Goal: Transaction & Acquisition: Purchase product/service

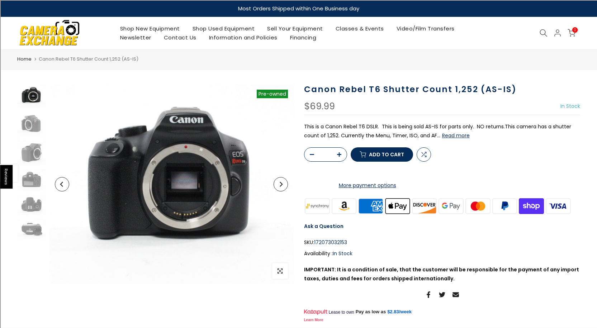
click at [60, 25] on img at bounding box center [49, 32] width 61 height 31
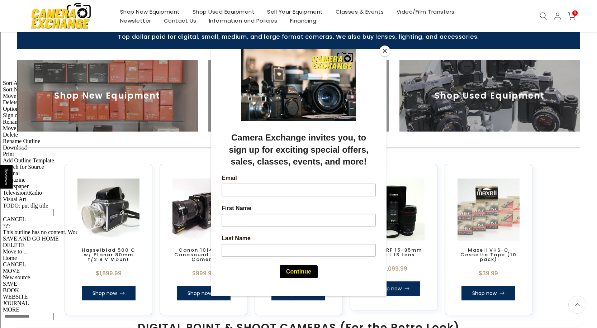
scroll to position [252, 0]
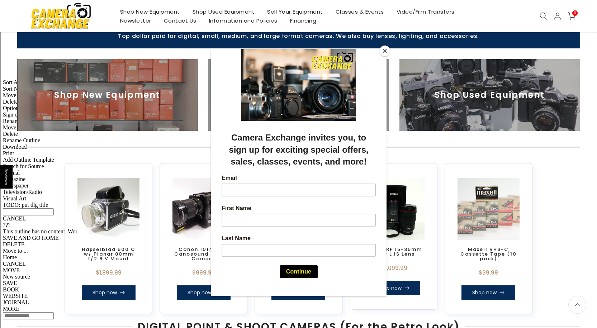
click at [382, 51] on button "Close" at bounding box center [385, 51] width 11 height 11
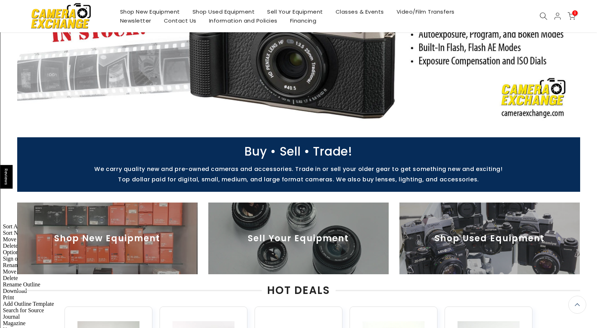
scroll to position [0, 0]
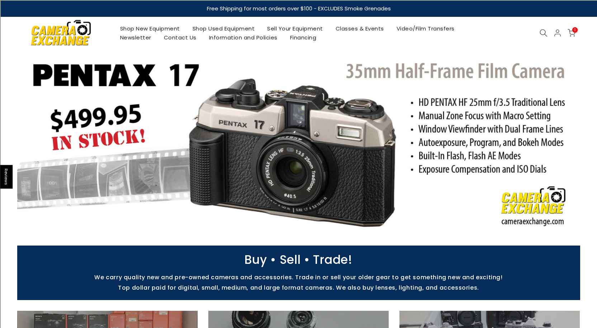
click at [220, 25] on link "Shop Used Equipment" at bounding box center [223, 28] width 75 height 9
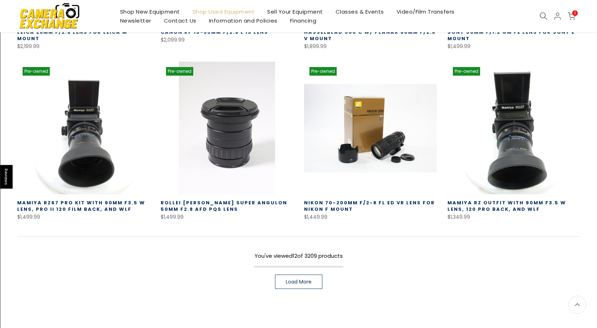
scroll to position [520, 0]
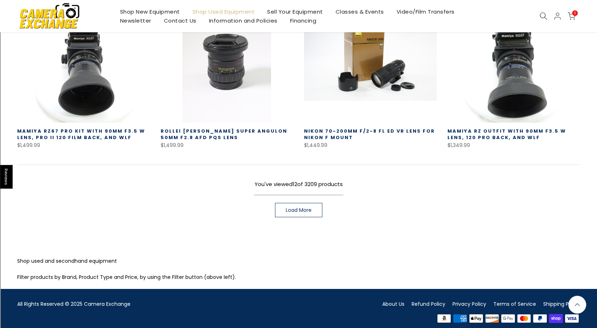
click at [315, 203] on link "Load More" at bounding box center [298, 210] width 47 height 14
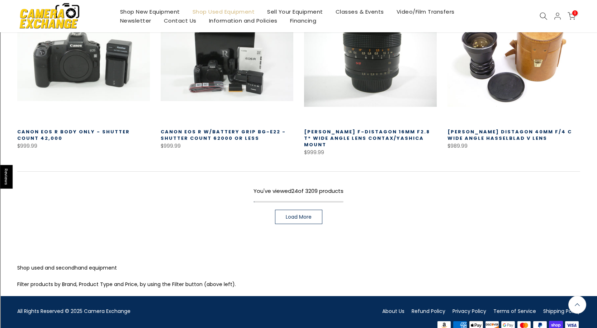
scroll to position [1033, 0]
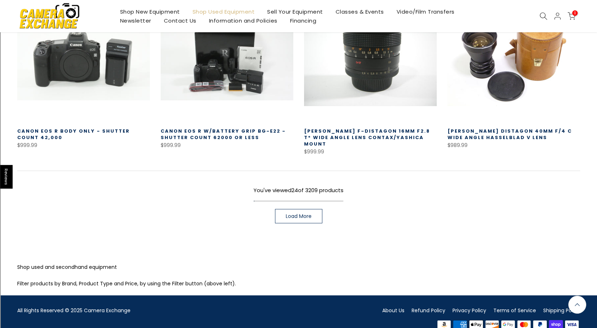
click at [306, 214] on span "Load More" at bounding box center [299, 216] width 26 height 5
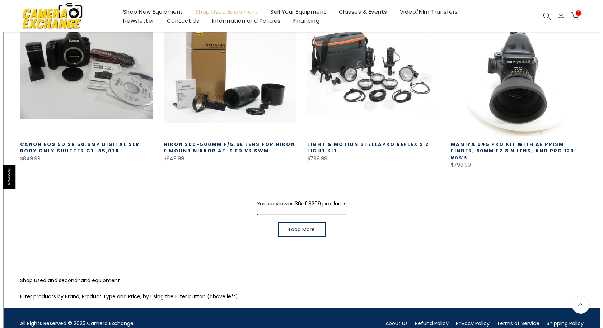
scroll to position [1336, 0]
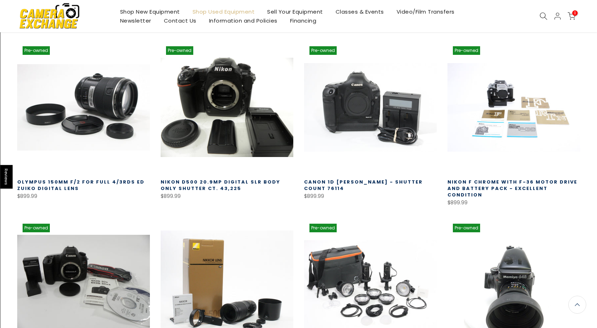
drag, startPoint x: 536, startPoint y: 14, endPoint x: 540, endPoint y: 14, distance: 3.9
click at [537, 14] on div "0 / $0.00" at bounding box center [536, 16] width 95 height 9
click at [543, 14] on icon at bounding box center [544, 16] width 8 height 8
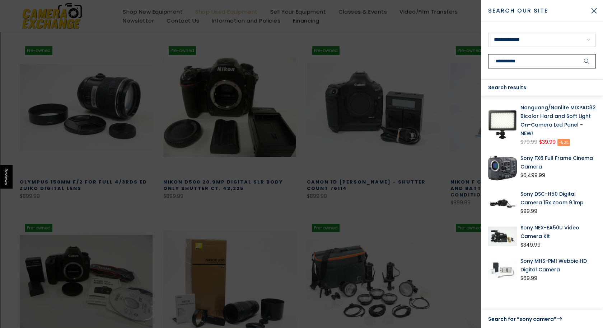
type input "**********"
click at [578, 54] on button "submit" at bounding box center [587, 61] width 18 height 14
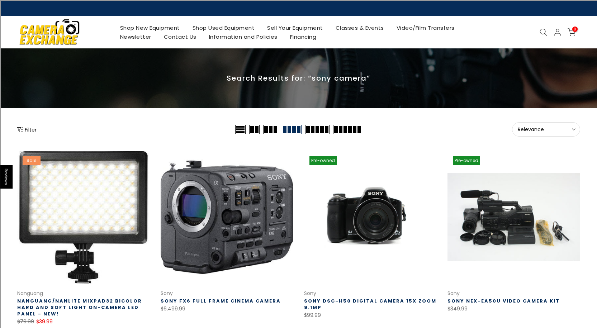
click at [389, 235] on link at bounding box center [370, 217] width 133 height 133
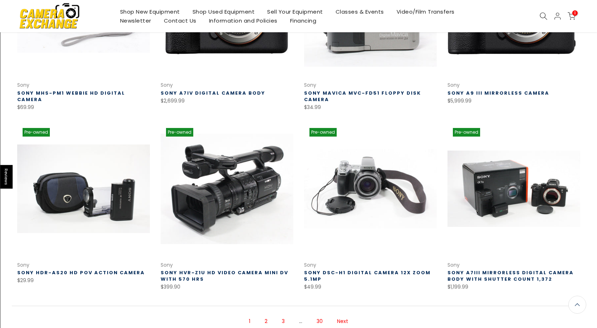
scroll to position [395, 0]
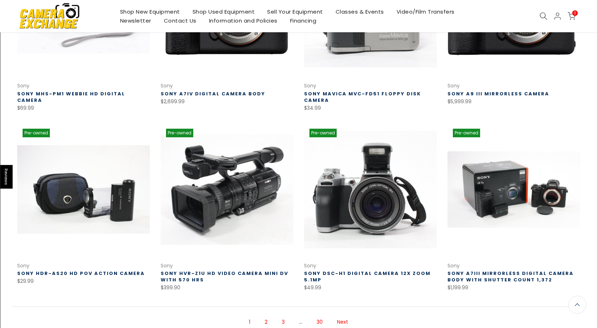
click at [387, 228] on link at bounding box center [370, 189] width 133 height 133
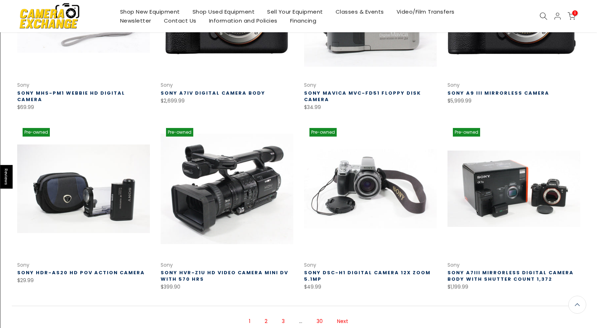
scroll to position [492, 0]
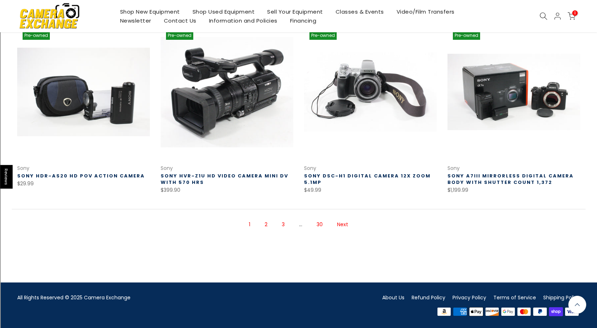
click at [263, 225] on link "2" at bounding box center [266, 225] width 10 height 13
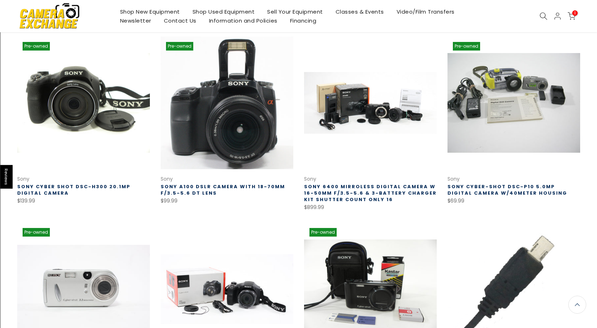
scroll to position [116, 0]
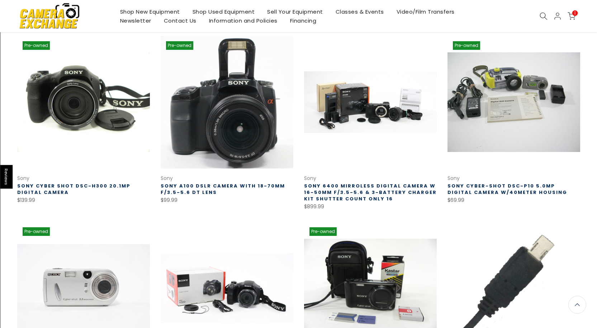
click at [210, 120] on link at bounding box center [227, 102] width 133 height 133
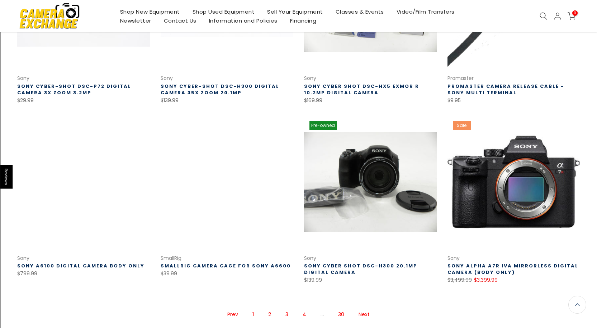
scroll to position [403, 0]
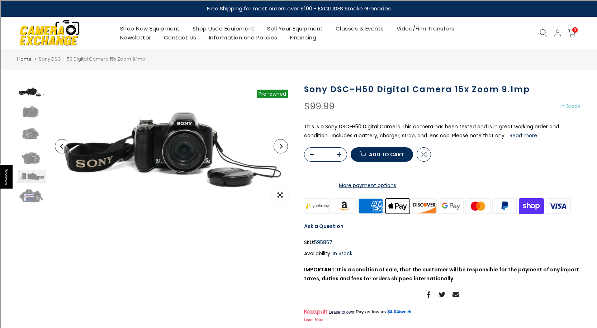
click at [516, 135] on button "Read more" at bounding box center [524, 135] width 28 height 6
click at [34, 105] on img at bounding box center [31, 112] width 29 height 19
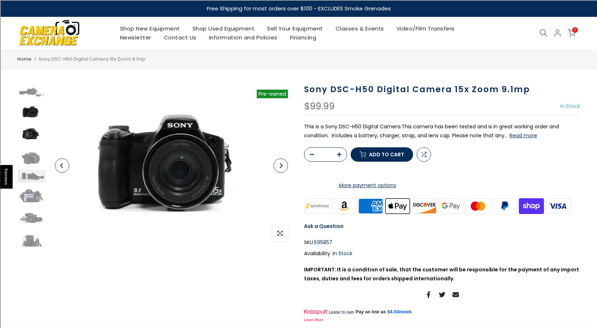
click at [28, 127] on img at bounding box center [31, 134] width 29 height 19
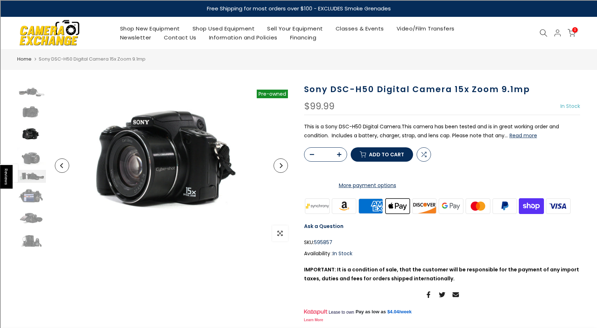
scroll to position [5, 0]
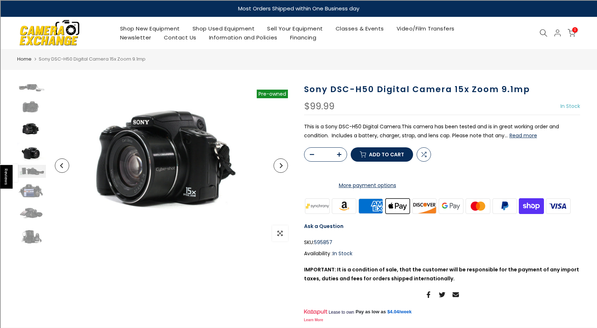
click at [29, 148] on img at bounding box center [31, 152] width 29 height 19
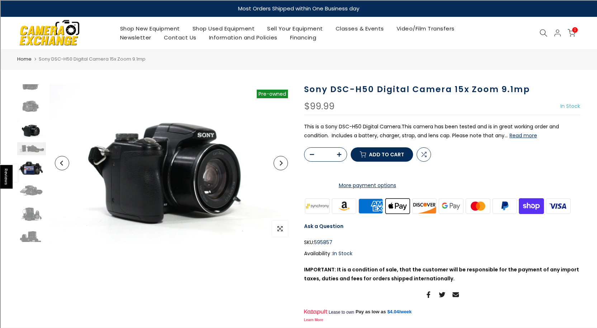
click at [29, 169] on img at bounding box center [31, 169] width 29 height 20
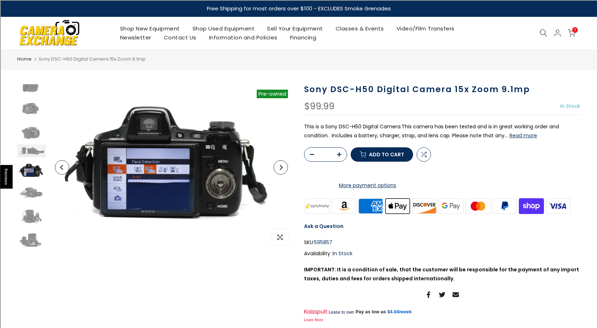
scroll to position [0, 0]
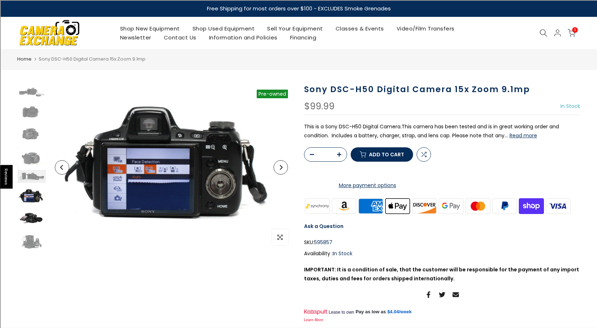
click at [35, 215] on img at bounding box center [31, 219] width 29 height 18
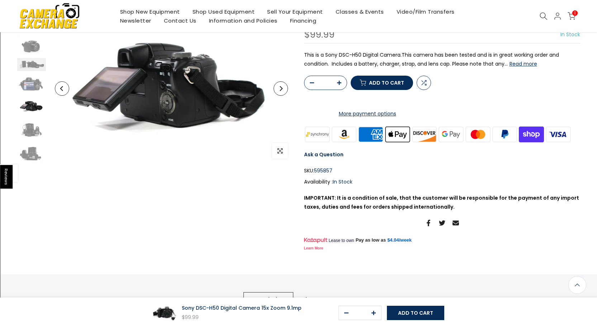
scroll to position [36, 0]
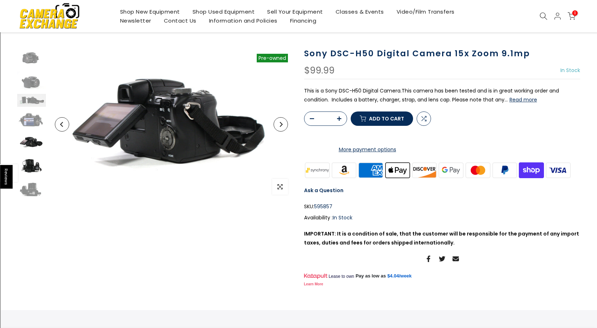
click at [38, 166] on img at bounding box center [31, 165] width 29 height 21
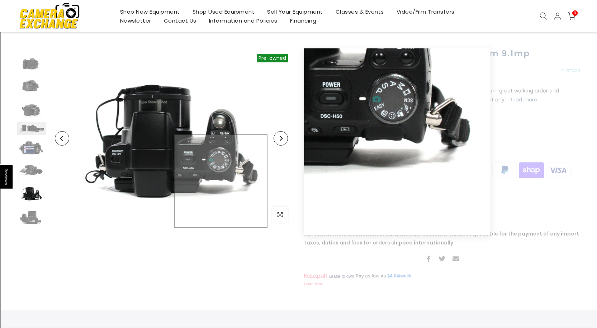
scroll to position [0, 0]
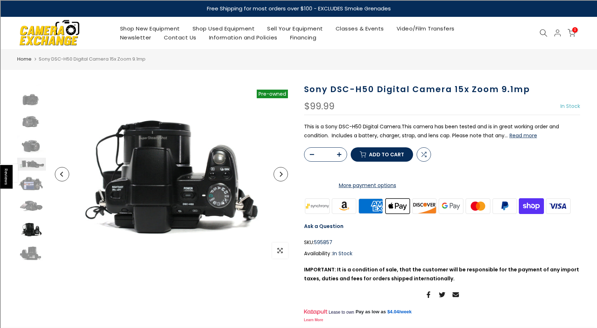
click at [391, 157] on span "Add to cart" at bounding box center [386, 154] width 35 height 5
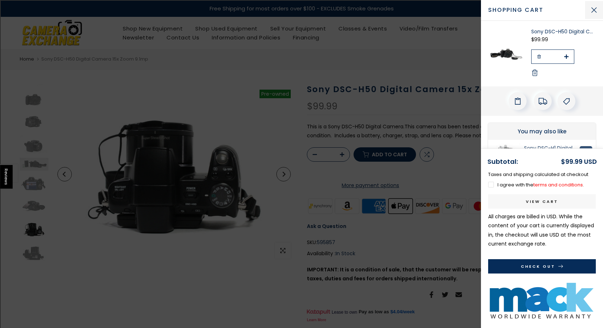
click at [596, 6] on button "Close Cart" at bounding box center [594, 10] width 18 height 18
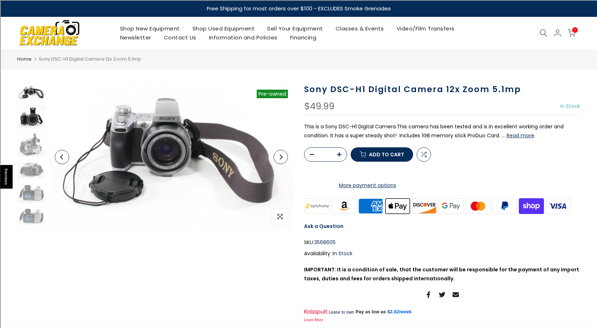
click at [30, 126] on img at bounding box center [31, 116] width 29 height 23
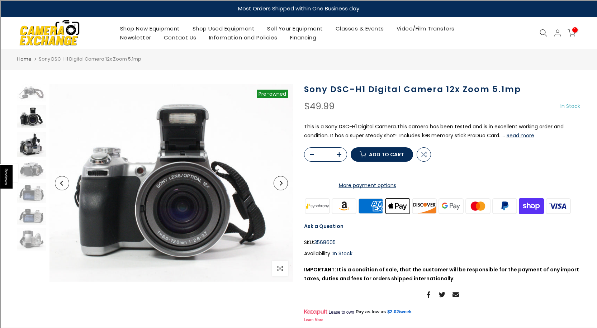
click at [36, 148] on img at bounding box center [31, 144] width 29 height 25
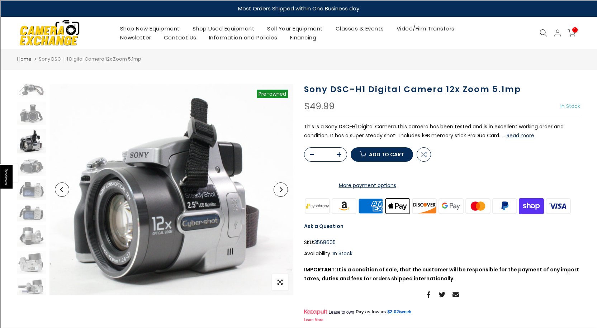
scroll to position [3, 0]
click at [33, 182] on img at bounding box center [31, 190] width 29 height 20
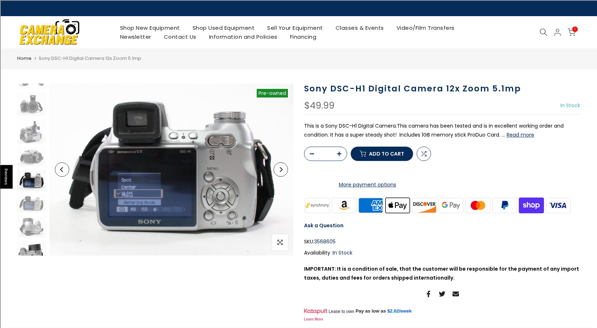
scroll to position [42, 0]
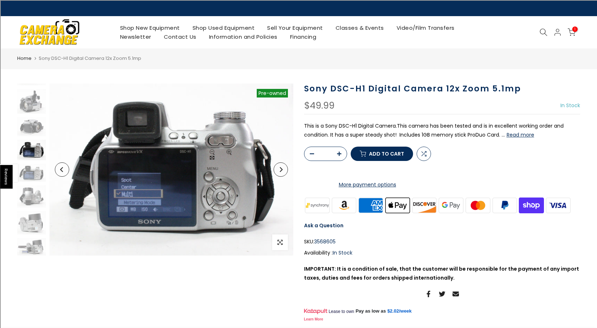
click at [20, 235] on div at bounding box center [31, 148] width 30 height 215
click at [26, 247] on img at bounding box center [31, 247] width 29 height 18
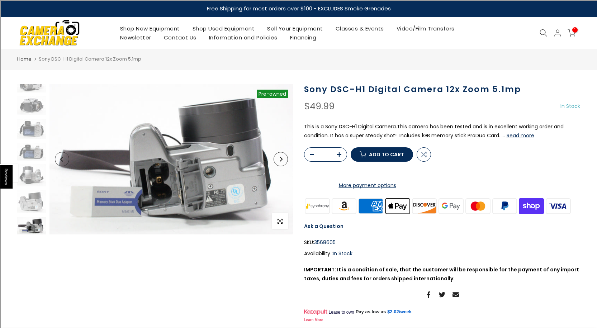
click at [25, 220] on img at bounding box center [31, 226] width 29 height 18
drag, startPoint x: 28, startPoint y: 209, endPoint x: 34, endPoint y: 205, distance: 7.1
click at [29, 209] on img at bounding box center [31, 201] width 29 height 23
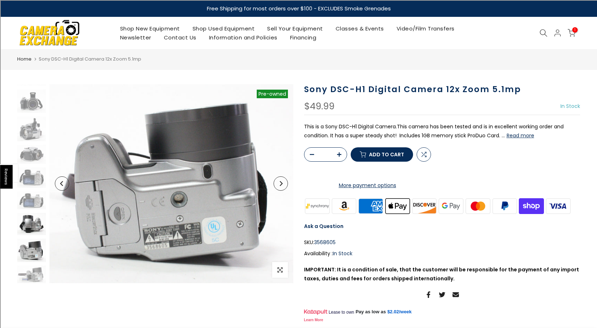
scroll to position [15, 0]
click at [33, 218] on img at bounding box center [31, 224] width 29 height 22
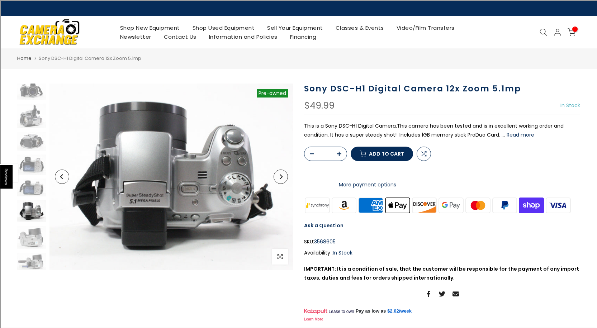
scroll to position [28, 0]
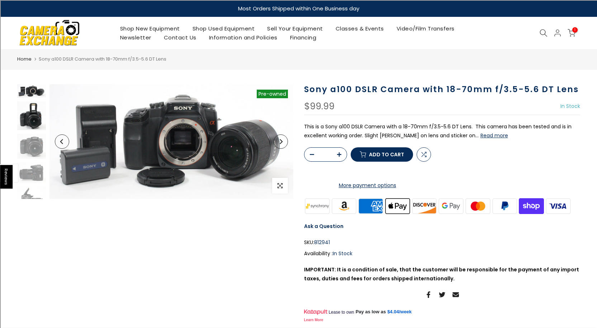
click at [38, 121] on img at bounding box center [31, 116] width 29 height 29
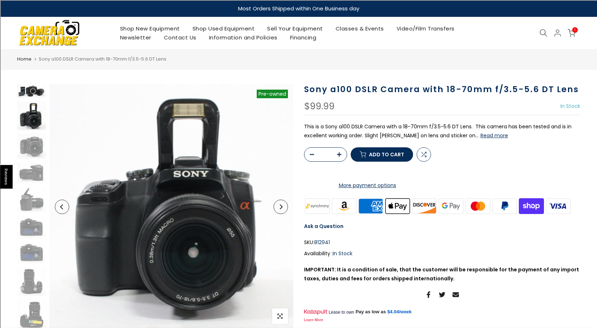
click at [32, 89] on img at bounding box center [31, 91] width 29 height 14
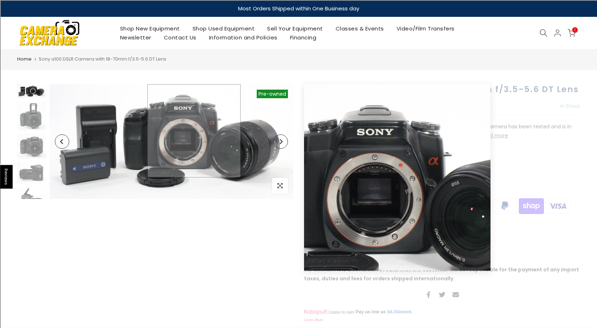
click at [194, 121] on img at bounding box center [172, 141] width 244 height 115
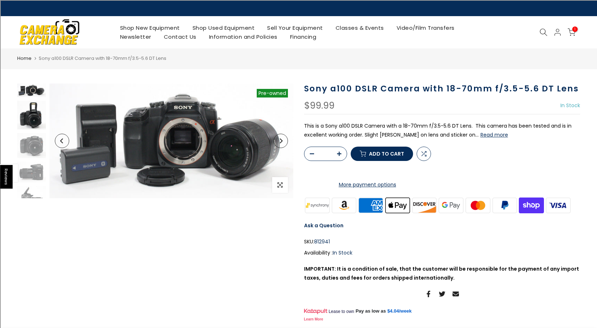
click at [34, 119] on img at bounding box center [31, 115] width 29 height 29
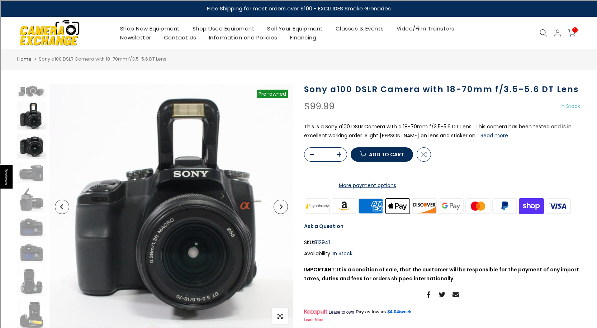
click at [23, 137] on img at bounding box center [31, 146] width 29 height 25
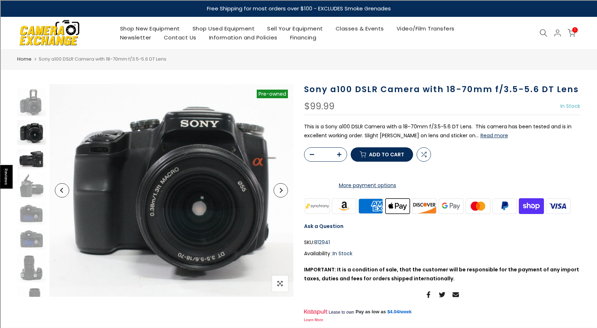
click at [27, 152] on img at bounding box center [31, 159] width 29 height 21
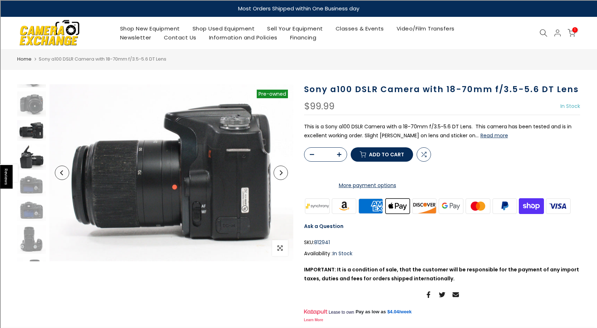
click at [26, 163] on img at bounding box center [31, 158] width 29 height 26
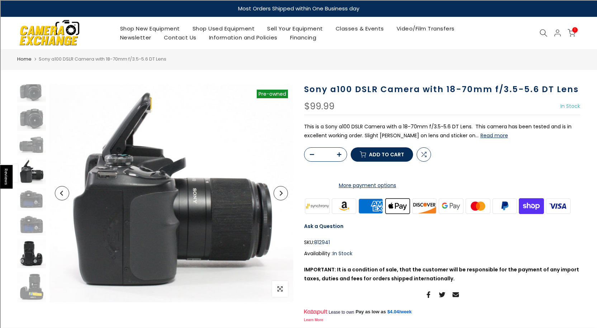
click at [30, 240] on img at bounding box center [31, 253] width 29 height 29
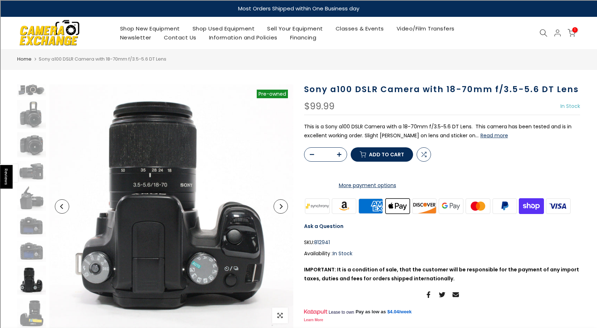
click at [394, 157] on span "Add to cart" at bounding box center [386, 154] width 35 height 5
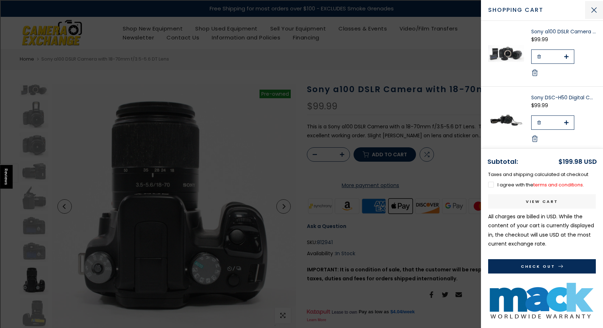
click at [597, 9] on button "Close Cart" at bounding box center [594, 10] width 18 height 18
